Goal: Transaction & Acquisition: Purchase product/service

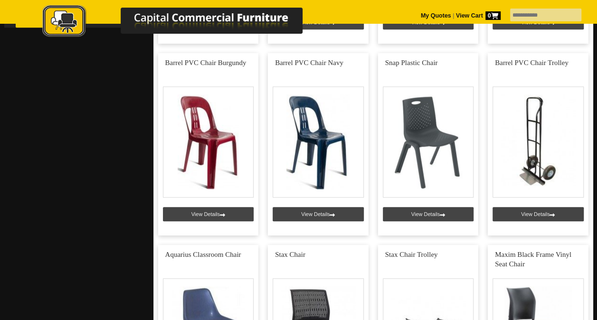
scroll to position [400, 0]
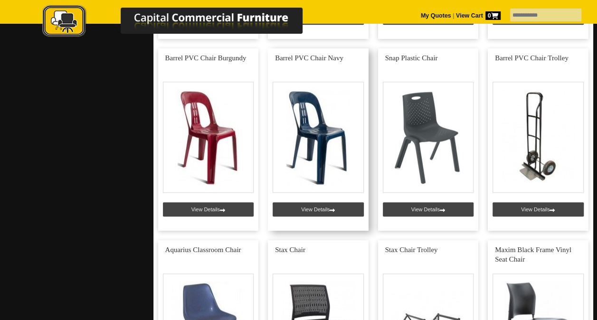
click at [334, 173] on link at bounding box center [318, 139] width 101 height 182
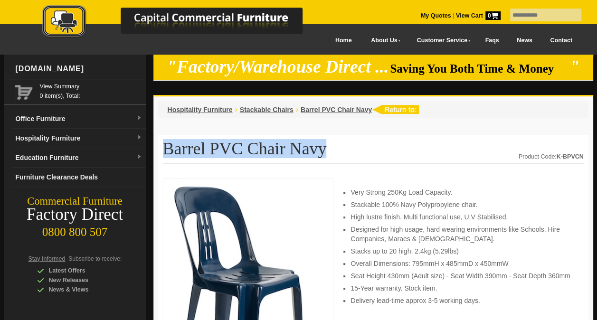
drag, startPoint x: 317, startPoint y: 155, endPoint x: 165, endPoint y: 150, distance: 152.0
click at [165, 150] on h1 "Barrel PVC Chair Navy" at bounding box center [373, 152] width 421 height 24
copy h1 "Barrel PVC Chair Navy"
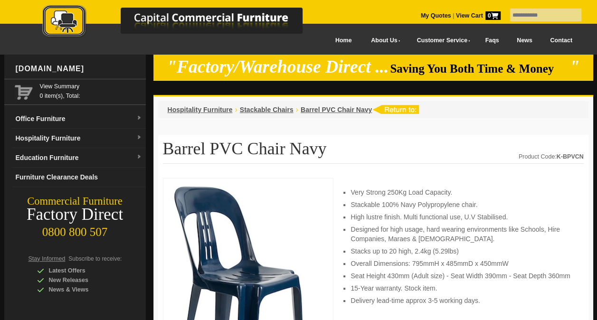
click at [541, 14] on input "text" at bounding box center [545, 15] width 71 height 13
type input "*******"
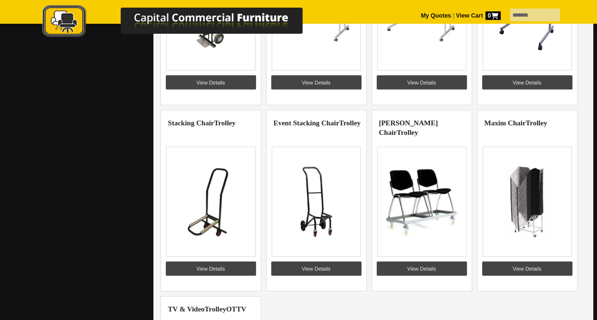
scroll to position [1008, 0]
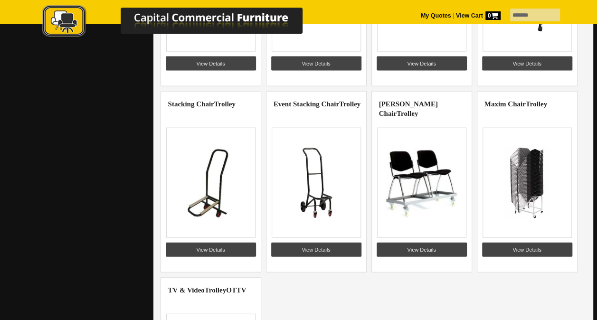
click at [206, 102] on link "Stacking Chair Trolley" at bounding box center [201, 104] width 67 height 8
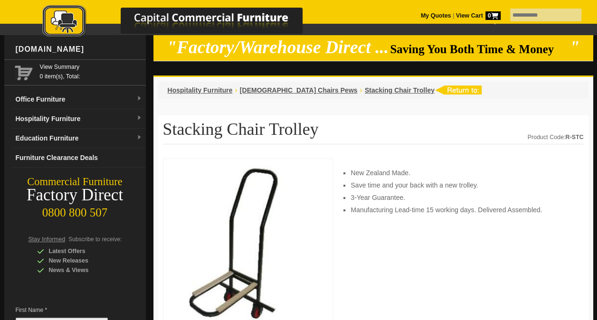
scroll to position [16, 0]
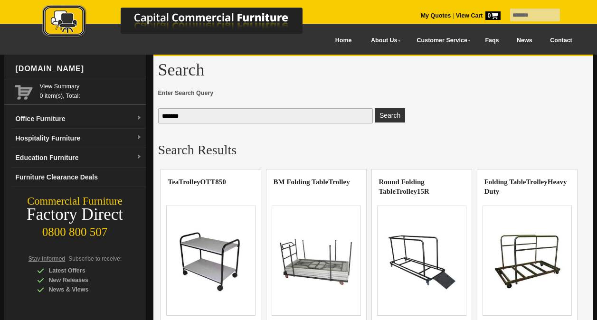
scroll to position [1008, 0]
